Goal: Navigation & Orientation: Go to known website

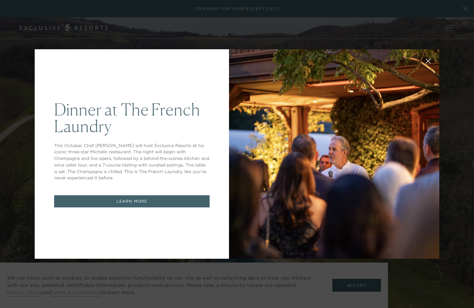
click at [465, 8] on div "Dinner at The [GEOGRAPHIC_DATA] This October, Chef [PERSON_NAME] will host Excl…" at bounding box center [237, 154] width 474 height 308
click at [464, 9] on div "Dinner at The [GEOGRAPHIC_DATA] This October, Chef [PERSON_NAME] will host Excl…" at bounding box center [237, 154] width 474 height 308
click at [452, 28] on div "Dinner at The [GEOGRAPHIC_DATA] This October, Chef [PERSON_NAME] will host Excl…" at bounding box center [237, 154] width 474 height 308
click at [340, 204] on div at bounding box center [334, 154] width 210 height 210
click at [353, 289] on div "Dinner at The [GEOGRAPHIC_DATA] This October, Chef [PERSON_NAME] will host Excl…" at bounding box center [237, 154] width 474 height 308
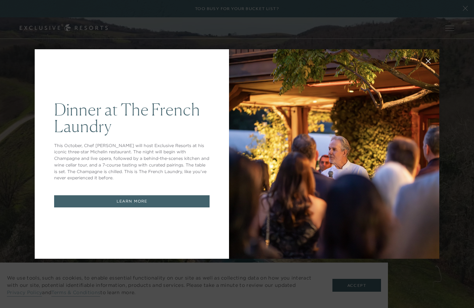
click at [354, 293] on div "Dinner at The [GEOGRAPHIC_DATA] This October, Chef [PERSON_NAME] will host Excl…" at bounding box center [237, 154] width 474 height 308
click at [356, 281] on div "Dinner at The [GEOGRAPHIC_DATA] This October, Chef [PERSON_NAME] will host Excl…" at bounding box center [237, 154] width 474 height 308
click at [354, 285] on div "Dinner at The [GEOGRAPHIC_DATA] This October, Chef [PERSON_NAME] will host Excl…" at bounding box center [237, 154] width 474 height 308
click at [353, 284] on div "Dinner at The [GEOGRAPHIC_DATA] This October, Chef [PERSON_NAME] will host Excl…" at bounding box center [237, 154] width 474 height 308
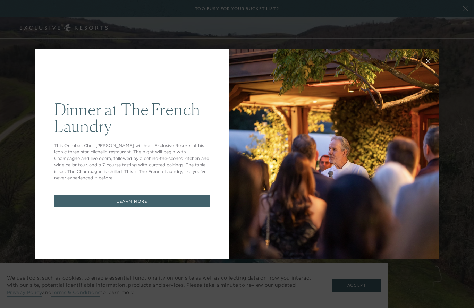
click at [353, 283] on div "Dinner at The [GEOGRAPHIC_DATA] This October, Chef [PERSON_NAME] will host Excl…" at bounding box center [237, 154] width 474 height 308
click at [354, 282] on div "Dinner at The [GEOGRAPHIC_DATA] This October, Chef [PERSON_NAME] will host Excl…" at bounding box center [237, 154] width 474 height 308
click at [446, 26] on div "Dinner at The [GEOGRAPHIC_DATA] This October, Chef [PERSON_NAME] will host Excl…" at bounding box center [237, 154] width 474 height 308
click at [429, 60] on icon at bounding box center [428, 61] width 5 height 5
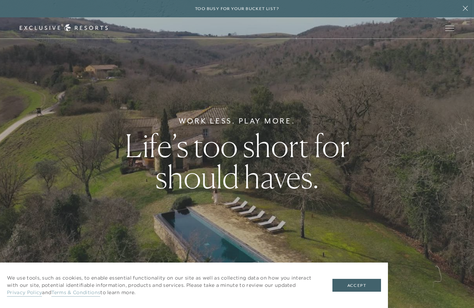
click at [357, 282] on button "Accept" at bounding box center [356, 285] width 49 height 13
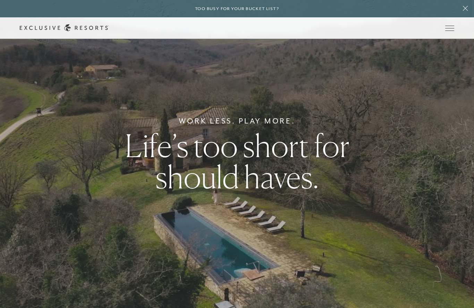
click at [451, 29] on span "Open navigation" at bounding box center [449, 28] width 9 height 5
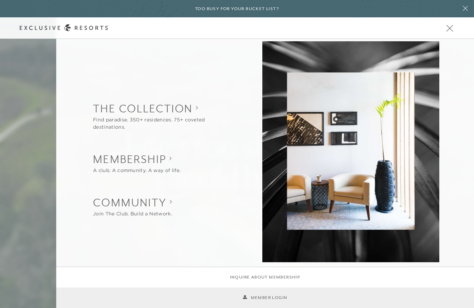
click at [467, 9] on icon at bounding box center [465, 9] width 13 height 6
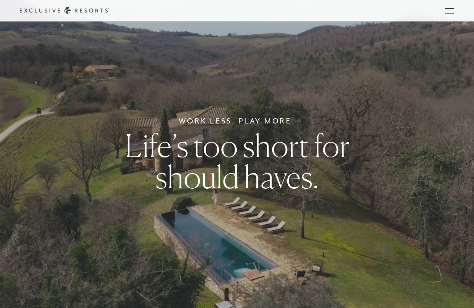
click at [451, 10] on span "Open navigation" at bounding box center [449, 10] width 9 height 5
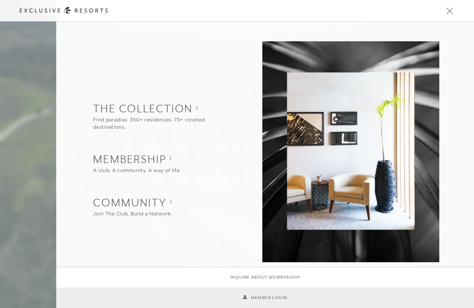
click at [278, 300] on link "Member Login" at bounding box center [264, 297] width 45 height 7
